Goal: Task Accomplishment & Management: Complete application form

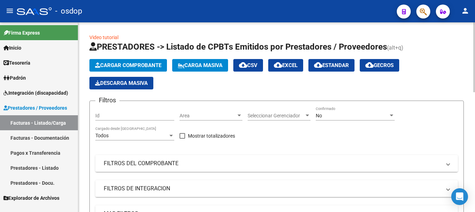
click at [115, 64] on span "Cargar Comprobante" at bounding box center [128, 65] width 66 height 6
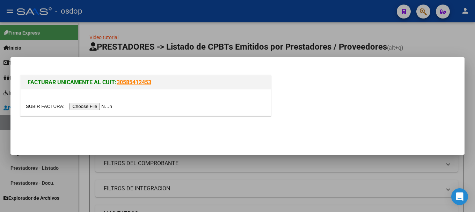
click at [85, 108] on input "file" at bounding box center [70, 106] width 88 height 7
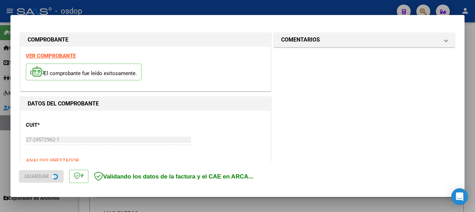
scroll to position [174, 0]
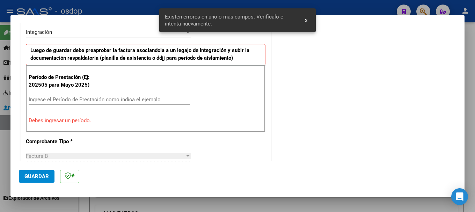
click at [80, 101] on input "Ingrese el Período de Prestación como indica el ejemplo" at bounding box center [109, 99] width 161 height 6
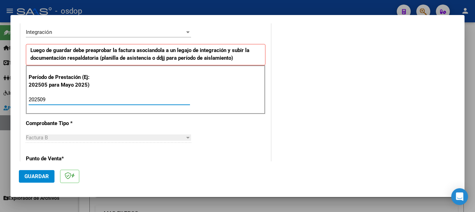
type input "202509"
click at [36, 169] on mat-dialog-actions "Guardar" at bounding box center [237, 175] width 437 height 28
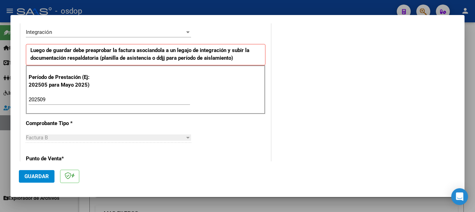
click at [36, 175] on span "Guardar" at bounding box center [36, 176] width 24 height 6
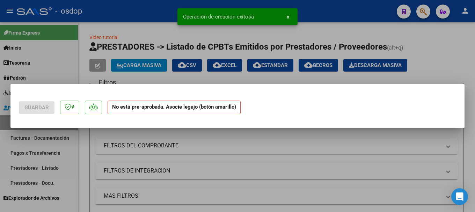
scroll to position [0, 0]
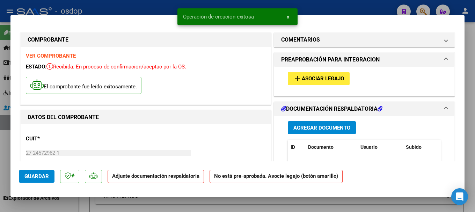
click at [316, 122] on button "Agregar Documento" at bounding box center [322, 127] width 68 height 13
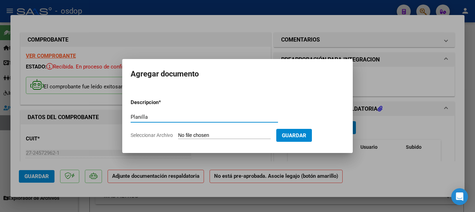
type input "Planilla"
click at [233, 134] on input "Seleccionar Archivo" at bounding box center [224, 135] width 93 height 7
type input "C:\fakepath\OSDOP--SEPTIEMBRE-PSICOPE.pdf"
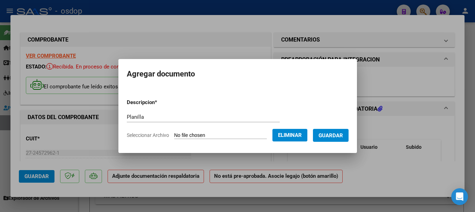
click at [328, 134] on span "Guardar" at bounding box center [331, 135] width 24 height 6
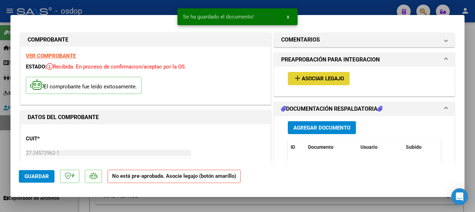
click at [330, 77] on span "Asociar Legajo" at bounding box center [323, 79] width 42 height 6
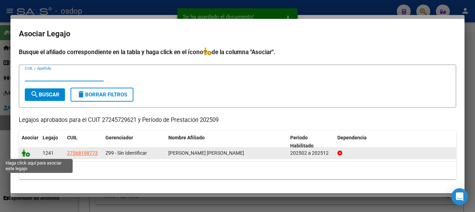
click at [26, 155] on icon at bounding box center [26, 153] width 8 height 8
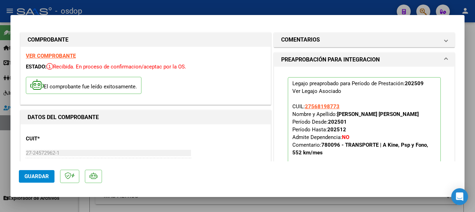
click at [28, 176] on span "Guardar" at bounding box center [36, 176] width 24 height 6
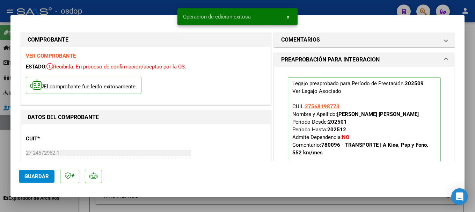
drag, startPoint x: 136, startPoint y: 6, endPoint x: 194, endPoint y: 1, distance: 58.6
click at [136, 6] on div at bounding box center [237, 106] width 475 height 212
type input "$ 0,00"
